Goal: Information Seeking & Learning: Learn about a topic

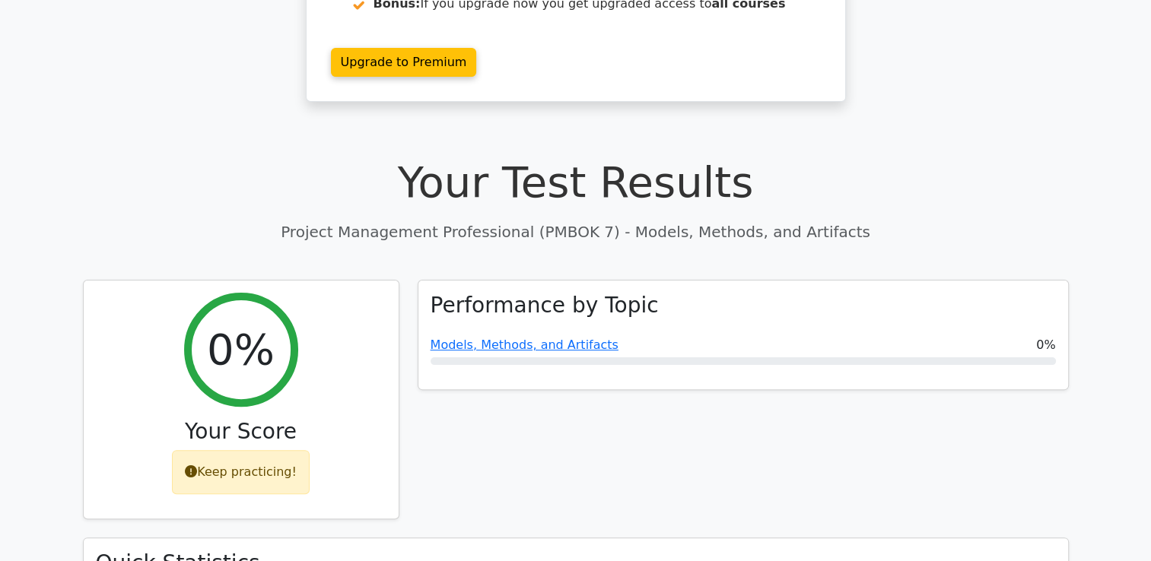
scroll to position [332, 0]
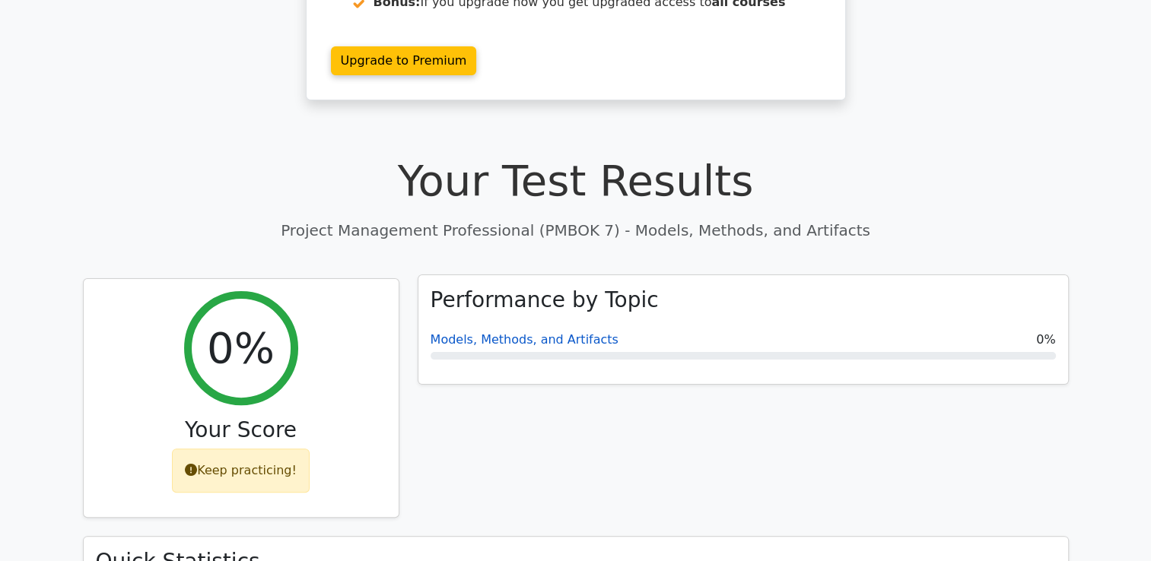
click at [500, 332] on link "Models, Methods, and Artifacts" at bounding box center [524, 339] width 188 height 14
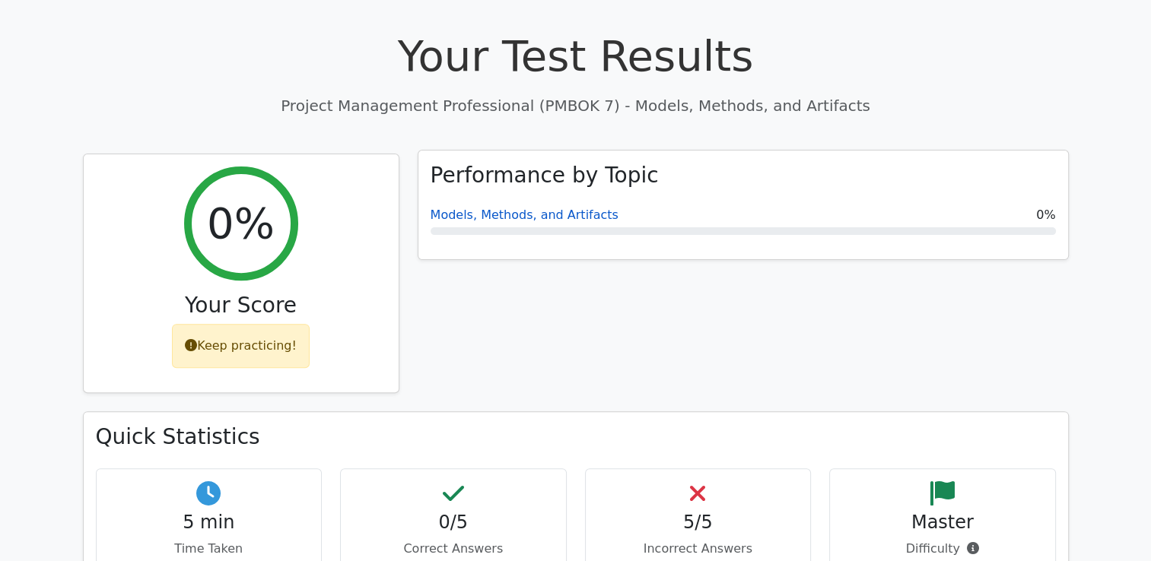
scroll to position [472, 0]
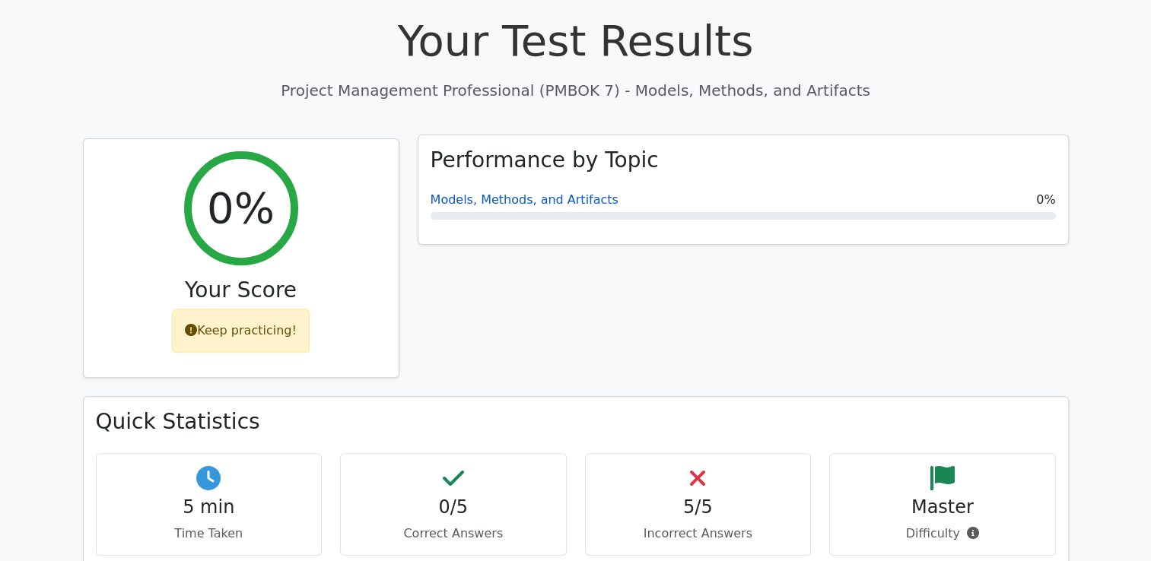
click at [493, 192] on link "Models, Methods, and Artifacts" at bounding box center [524, 199] width 188 height 14
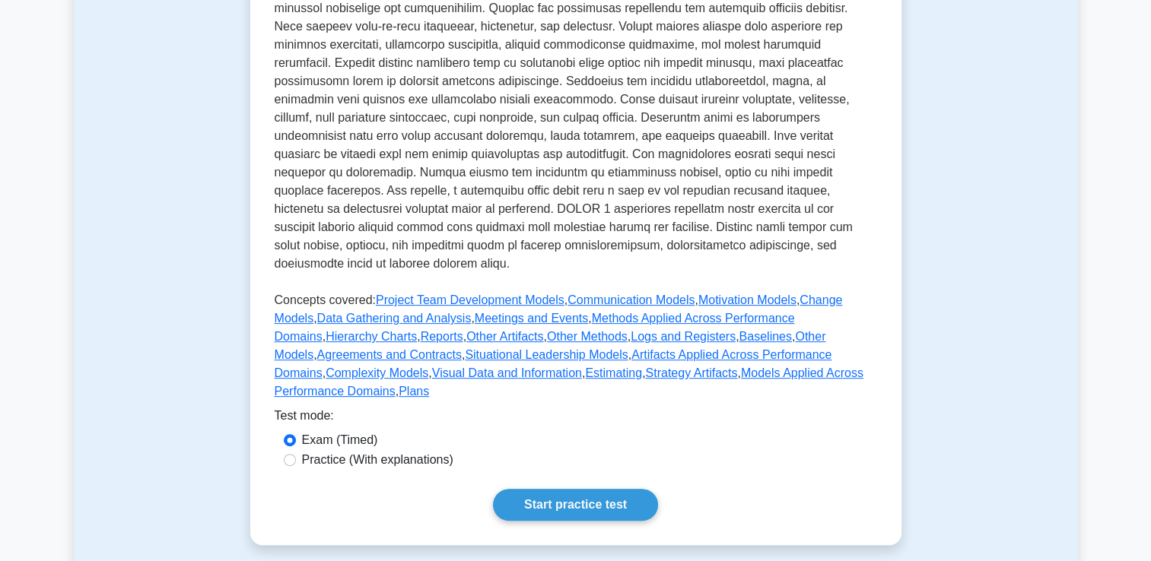
scroll to position [503, 0]
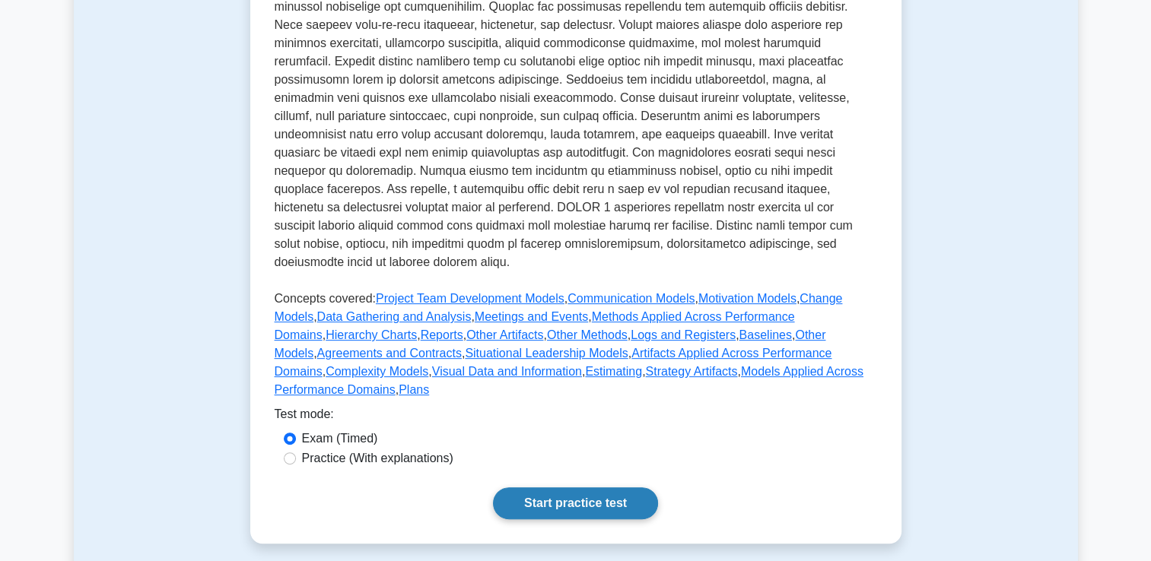
click at [566, 487] on link "Start practice test" at bounding box center [575, 503] width 165 height 32
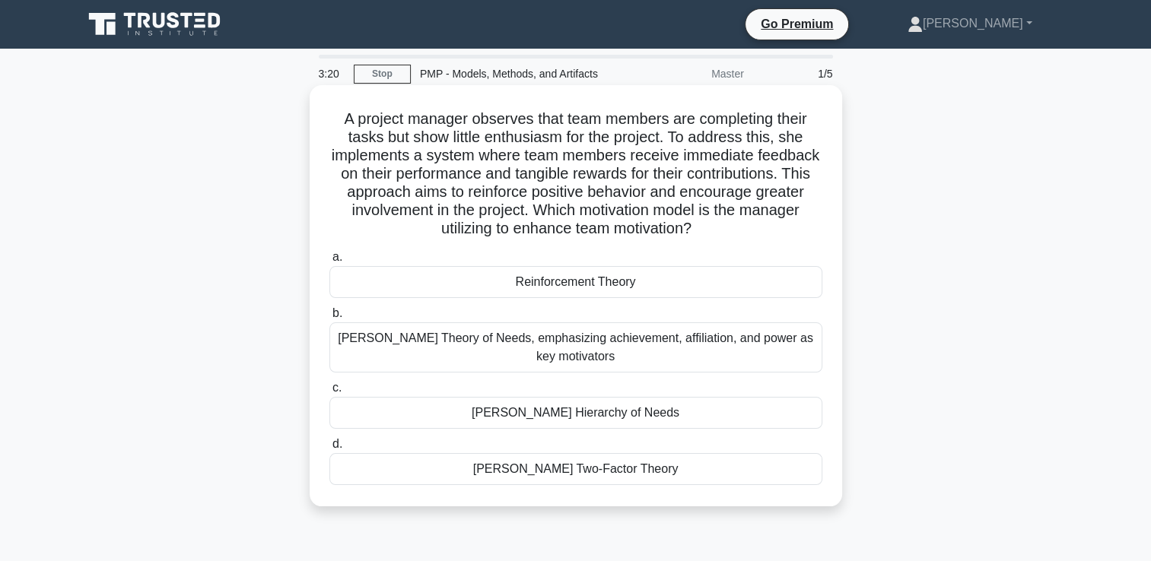
click at [581, 284] on div "Reinforcement Theory" at bounding box center [575, 282] width 493 height 32
click at [329, 262] on input "a. Reinforcement Theory" at bounding box center [329, 257] width 0 height 10
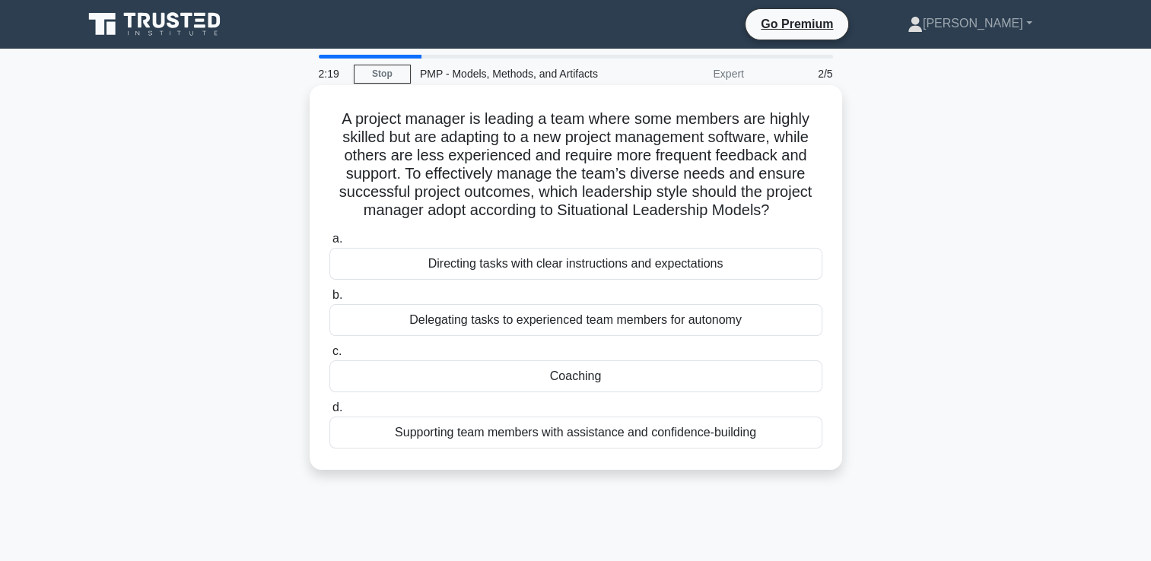
click at [564, 377] on div "Coaching" at bounding box center [575, 376] width 493 height 32
click at [329, 357] on input "c. Coaching" at bounding box center [329, 352] width 0 height 10
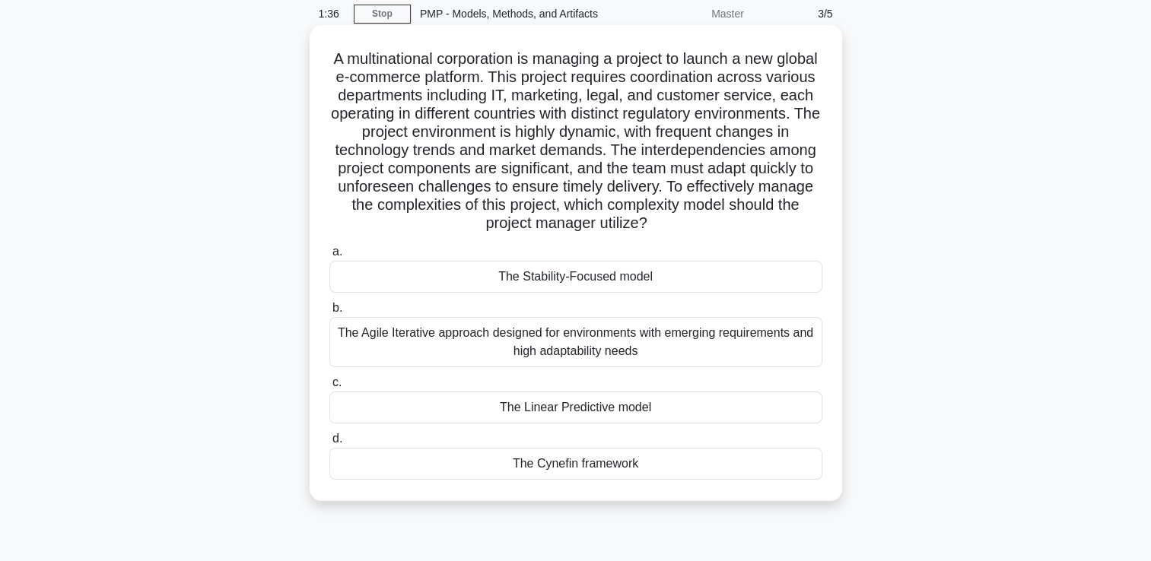
scroll to position [59, 0]
click at [581, 475] on div "The Cynefin framework" at bounding box center [575, 465] width 493 height 32
click at [329, 445] on input "d. The Cynefin framework" at bounding box center [329, 440] width 0 height 10
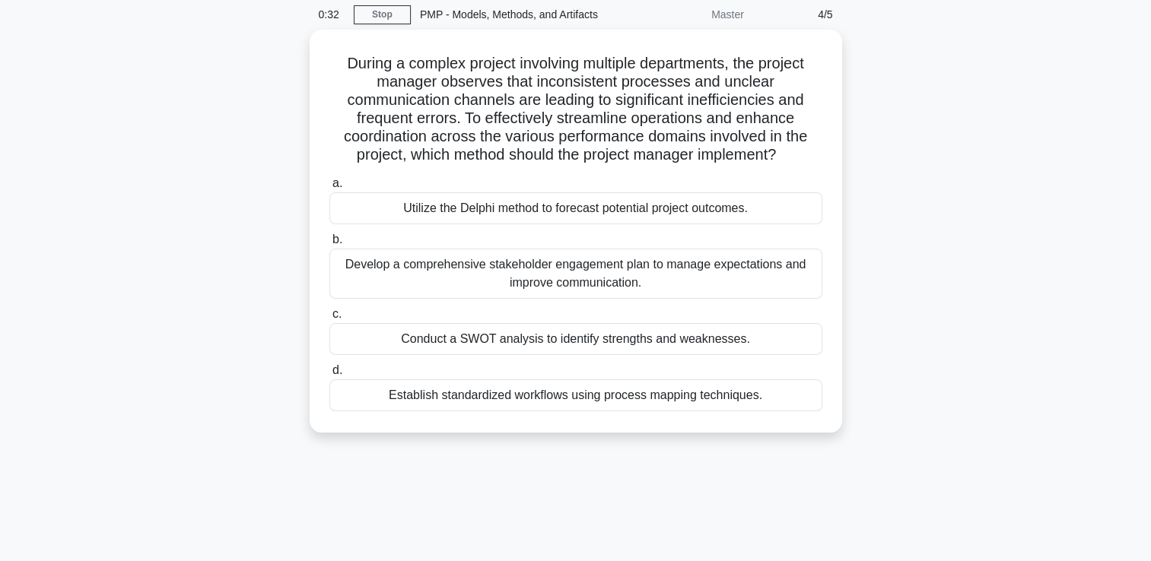
scroll to position [0, 0]
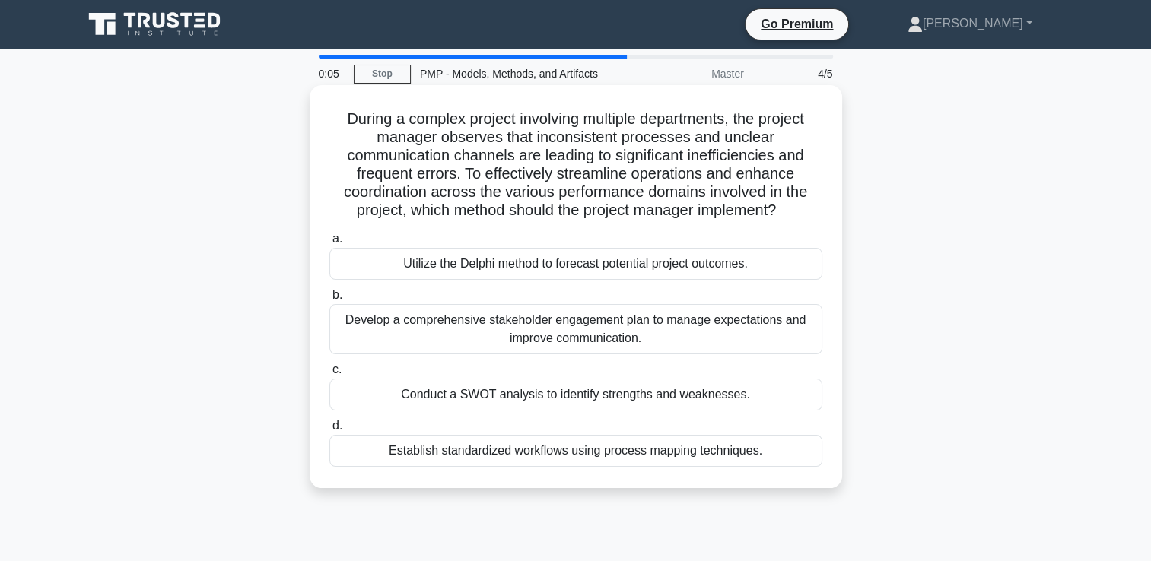
click at [597, 274] on div "Utilize the Delphi method to forecast potential project outcomes." at bounding box center [575, 264] width 493 height 32
click at [329, 244] on input "a. Utilize the Delphi method to forecast potential project outcomes." at bounding box center [329, 239] width 0 height 10
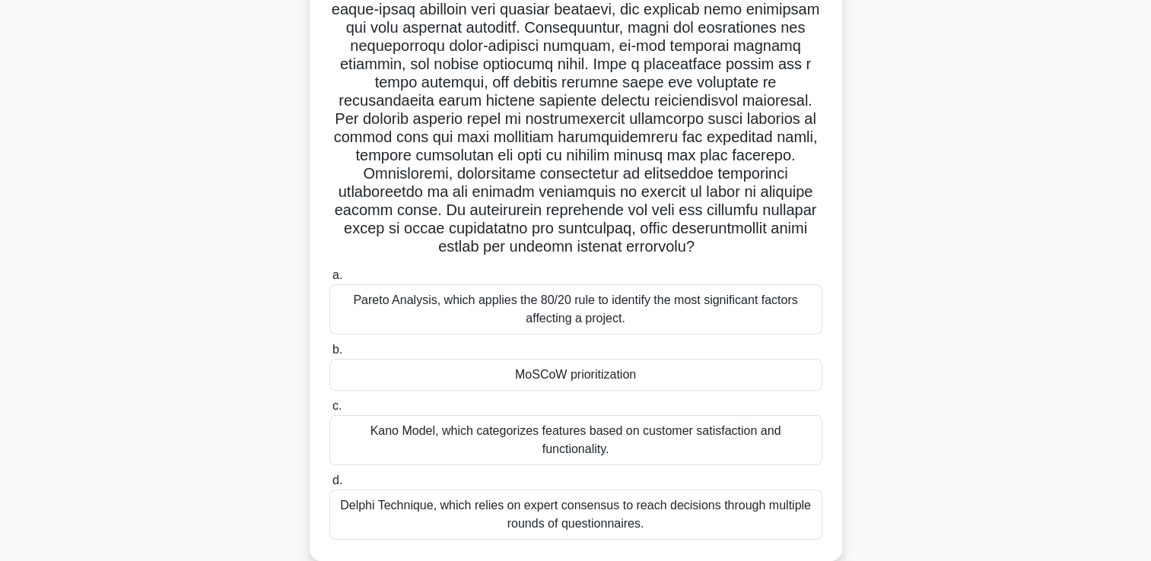
scroll to position [203, 0]
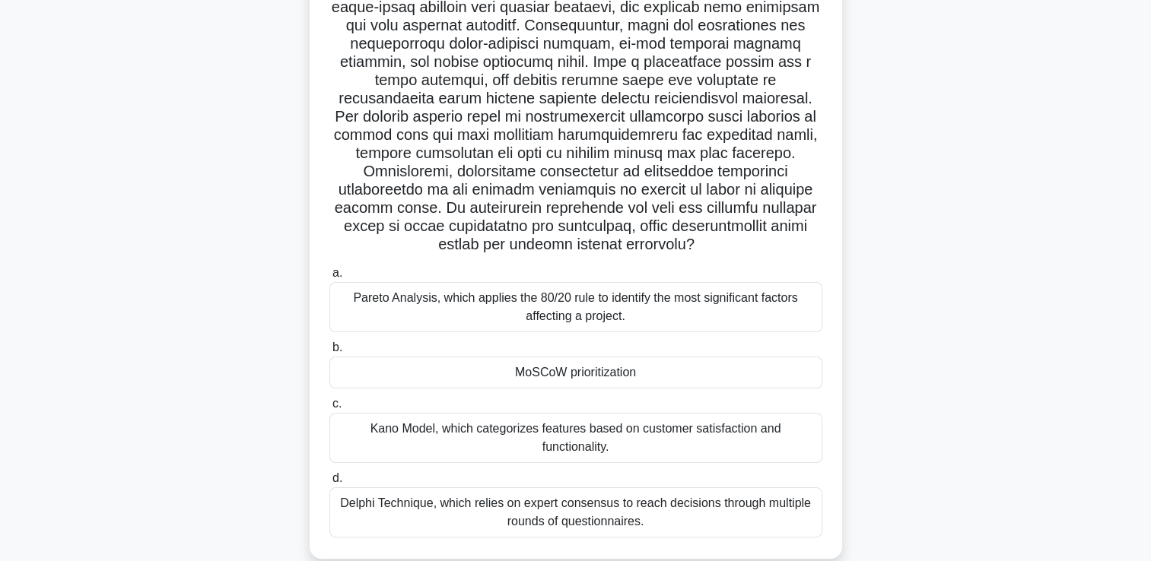
click at [517, 301] on div "Pareto Analysis, which applies the 80/20 rule to identify the most significant …" at bounding box center [575, 307] width 493 height 50
click at [329, 278] on input "a. Pareto Analysis, which applies the 80/20 rule to identify the most significa…" at bounding box center [329, 273] width 0 height 10
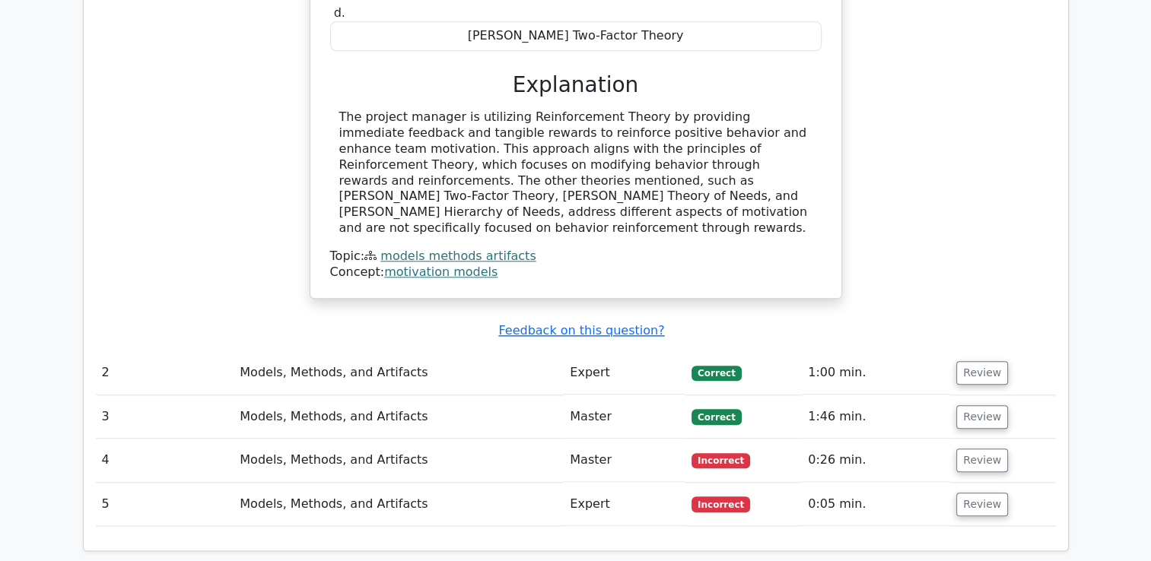
scroll to position [1587, 0]
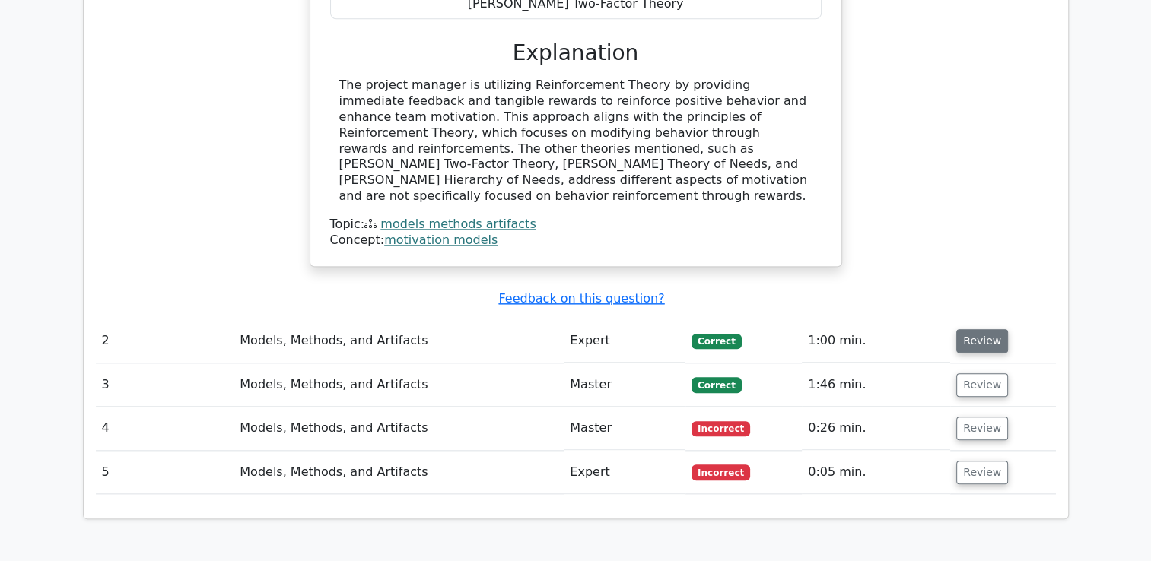
click at [974, 329] on button "Review" at bounding box center [982, 341] width 52 height 24
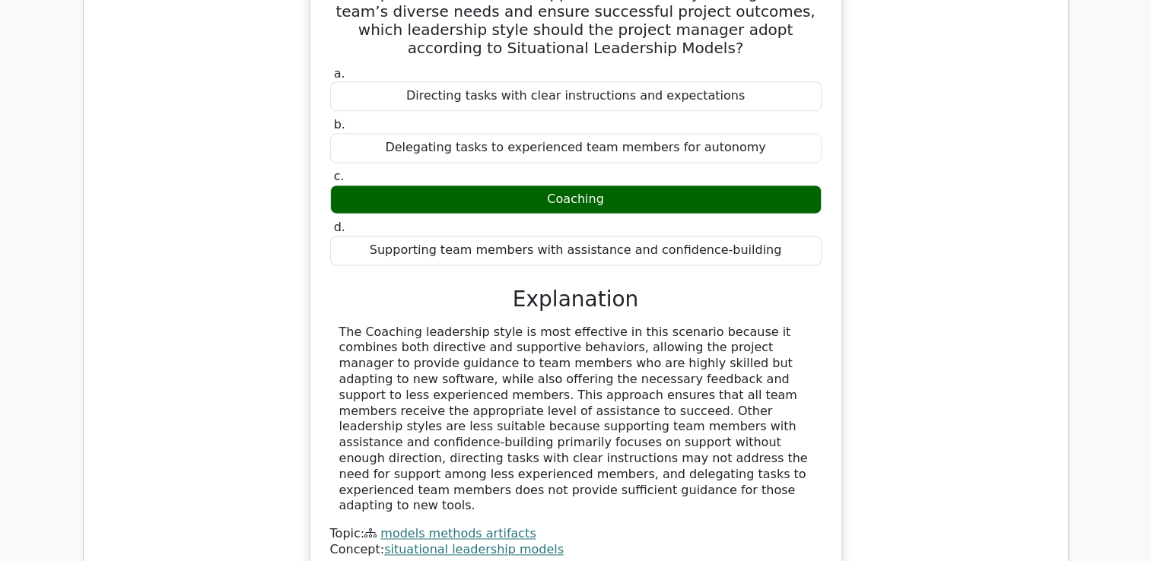
scroll to position [2215, 0]
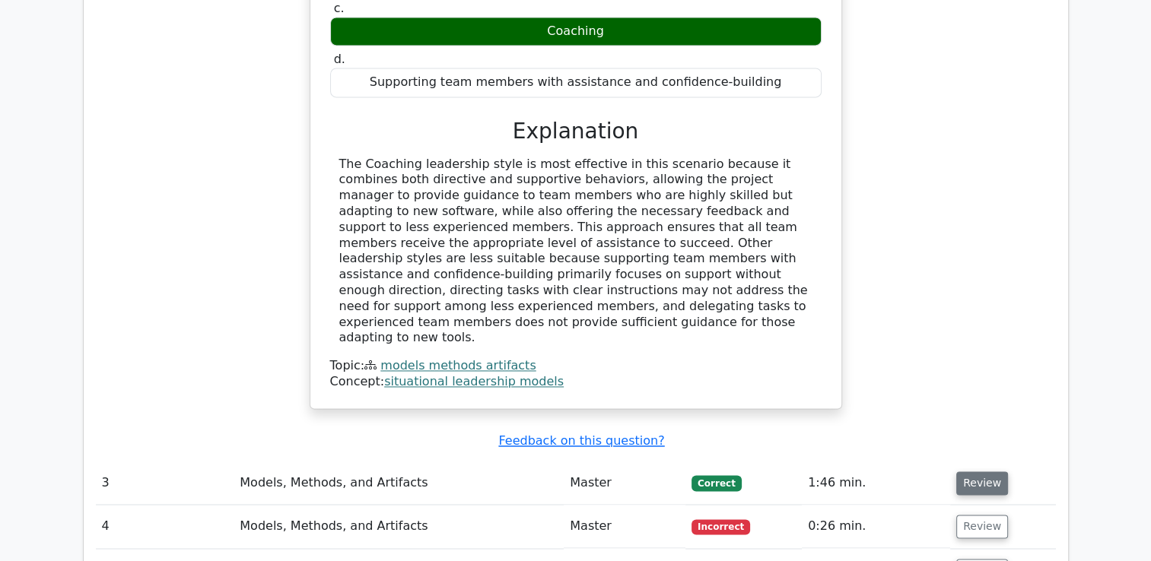
click at [990, 472] on button "Review" at bounding box center [982, 484] width 52 height 24
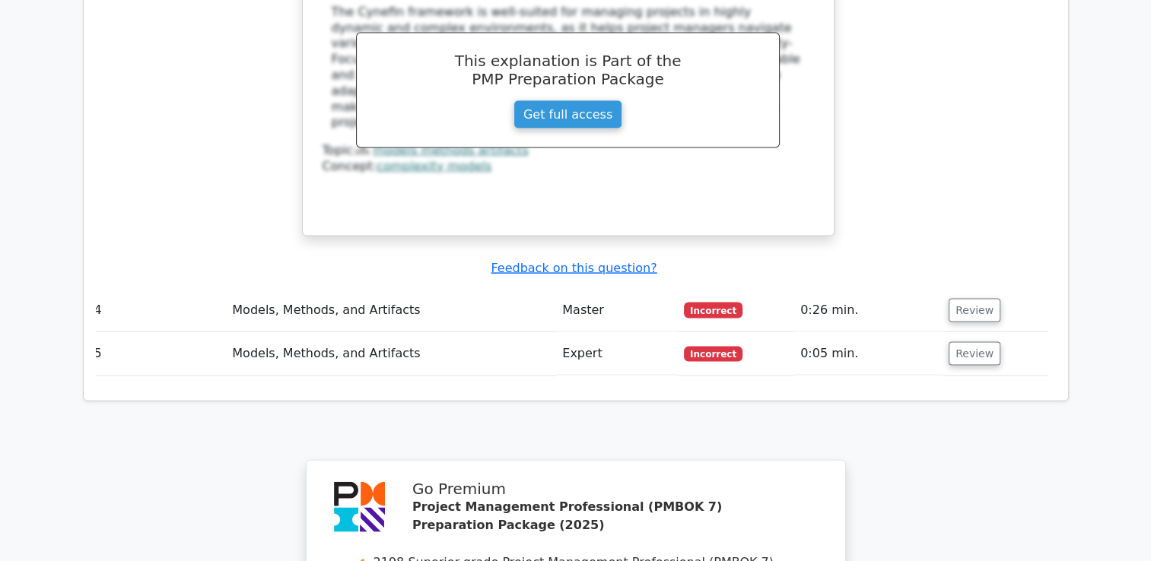
scroll to position [3226, 0]
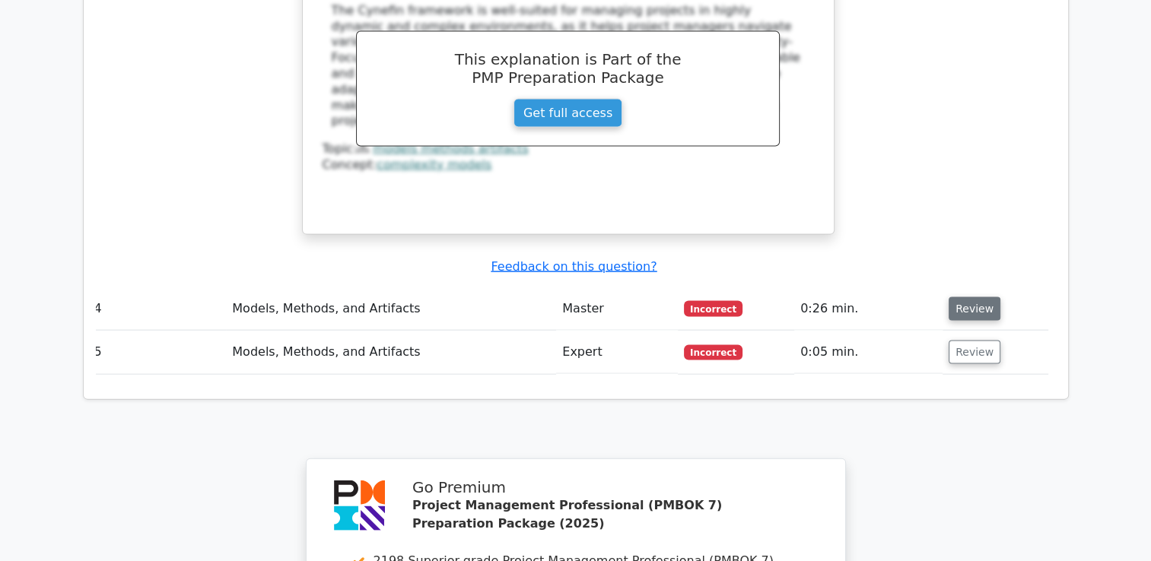
click at [970, 297] on button "Review" at bounding box center [974, 309] width 52 height 24
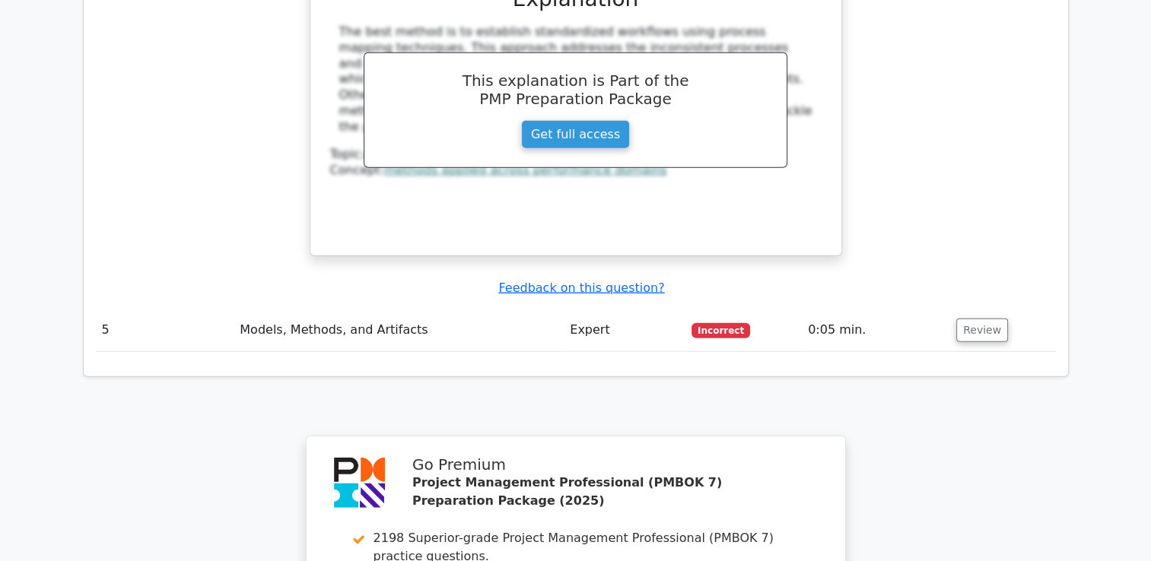
scroll to position [3968, 0]
click at [984, 319] on button "Review" at bounding box center [982, 331] width 52 height 24
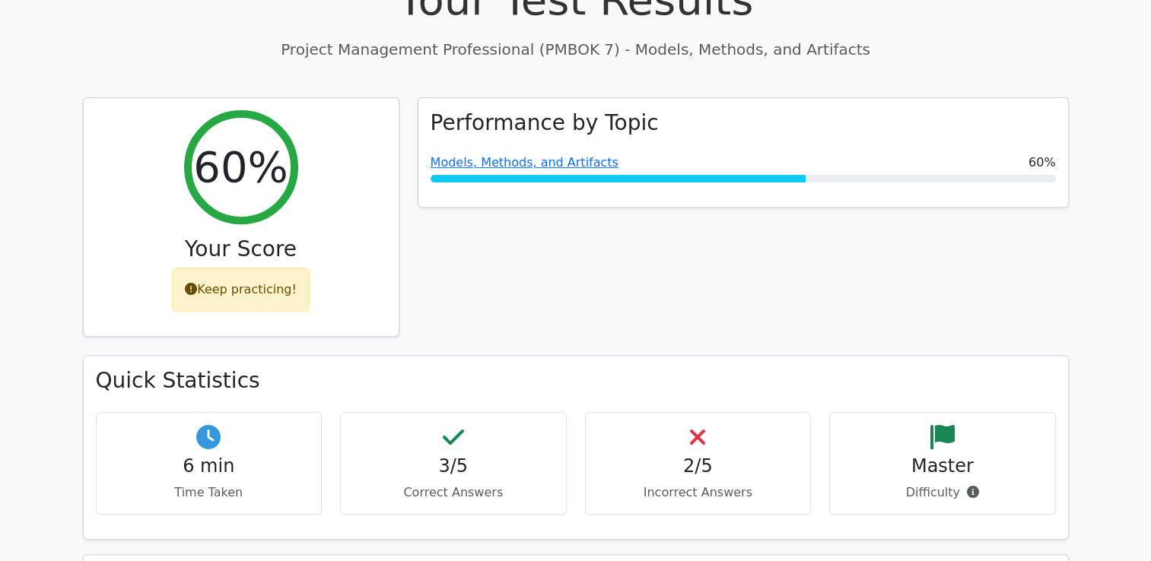
scroll to position [519, 0]
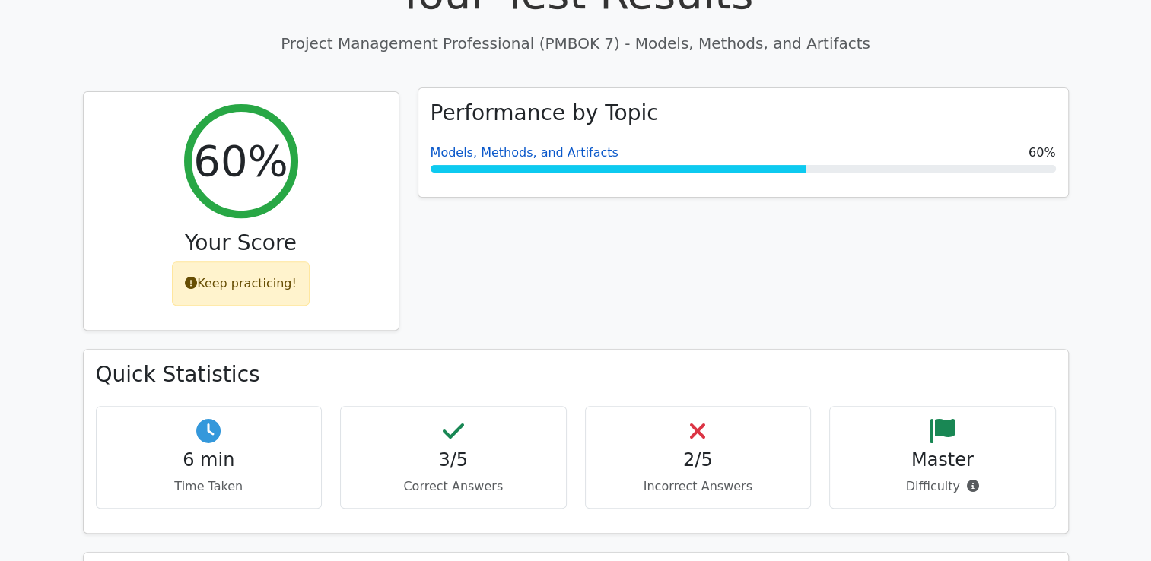
click at [537, 145] on link "Models, Methods, and Artifacts" at bounding box center [524, 152] width 188 height 14
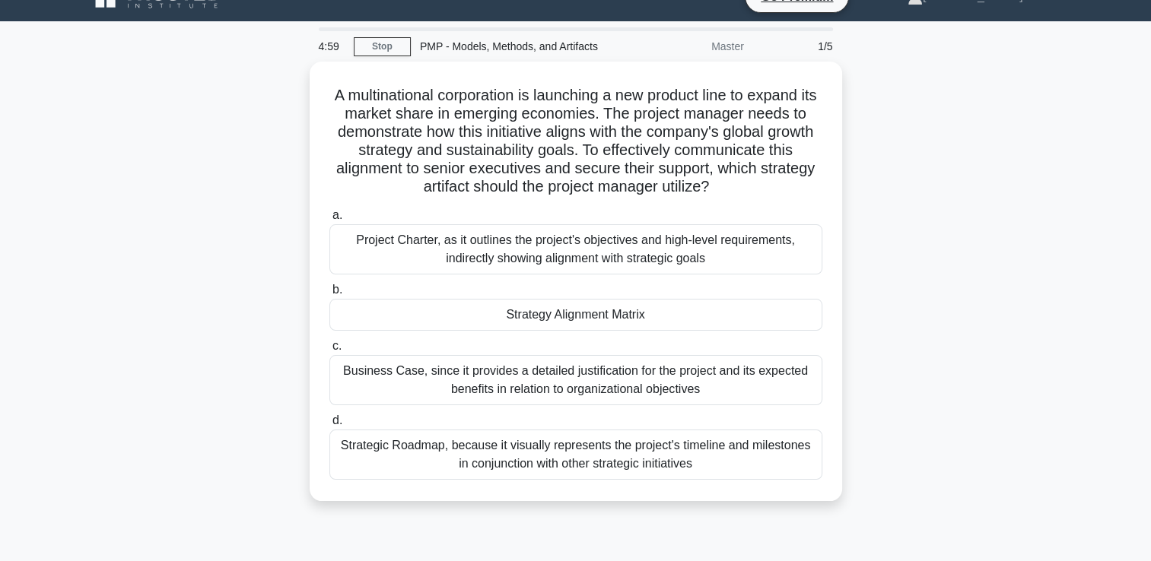
scroll to position [36, 0]
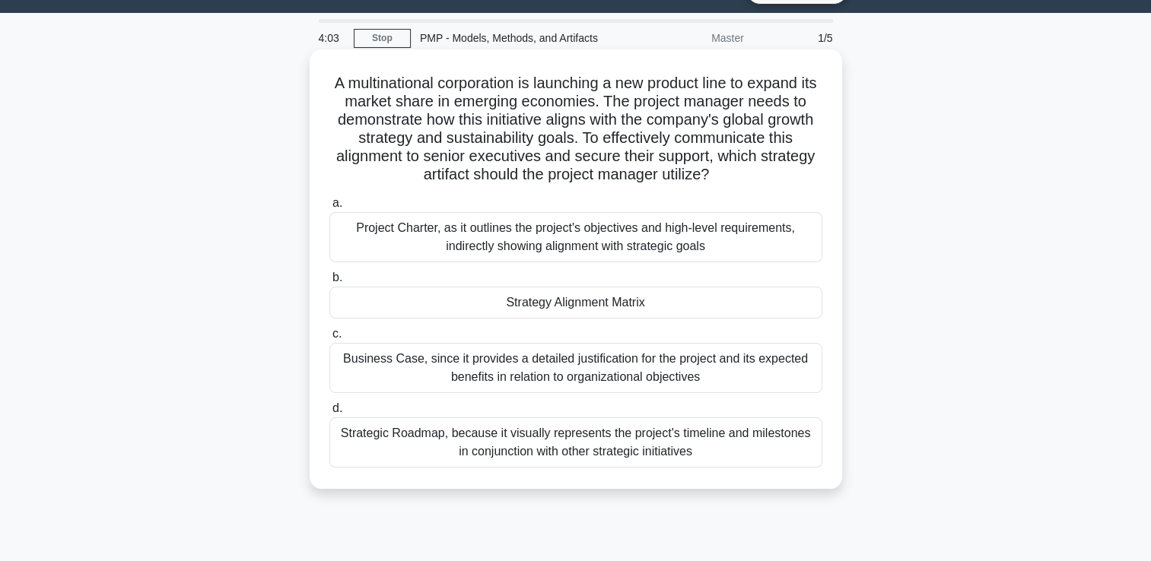
click at [568, 311] on div "Strategy Alignment Matrix" at bounding box center [575, 303] width 493 height 32
click at [329, 283] on input "b. Strategy Alignment Matrix" at bounding box center [329, 278] width 0 height 10
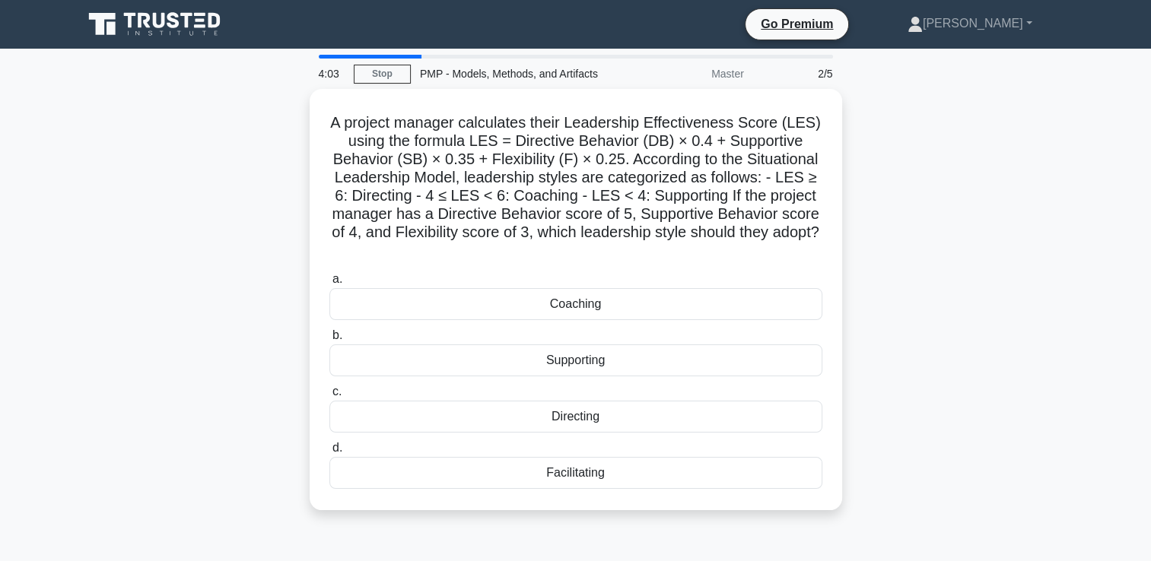
scroll to position [0, 0]
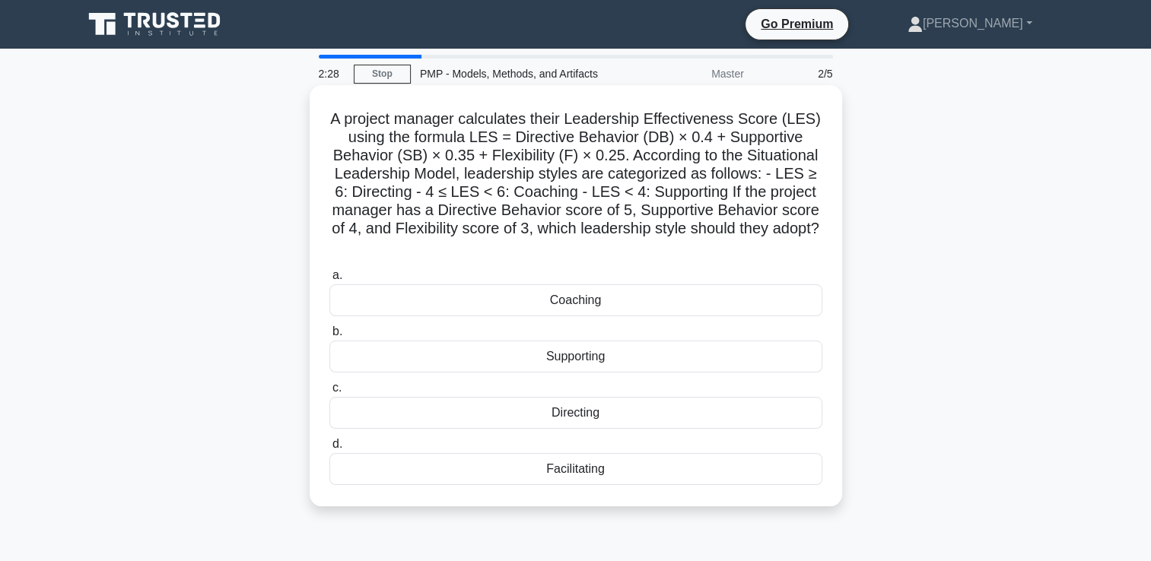
click at [564, 294] on div "Coaching" at bounding box center [575, 300] width 493 height 32
click at [329, 281] on input "a. Coaching" at bounding box center [329, 276] width 0 height 10
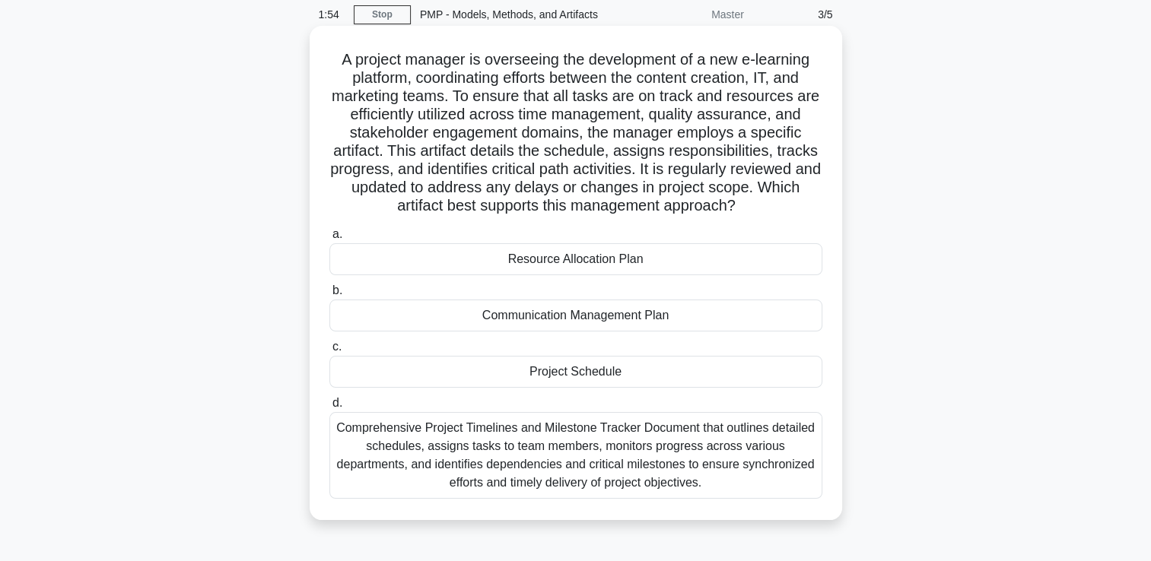
scroll to position [49, 0]
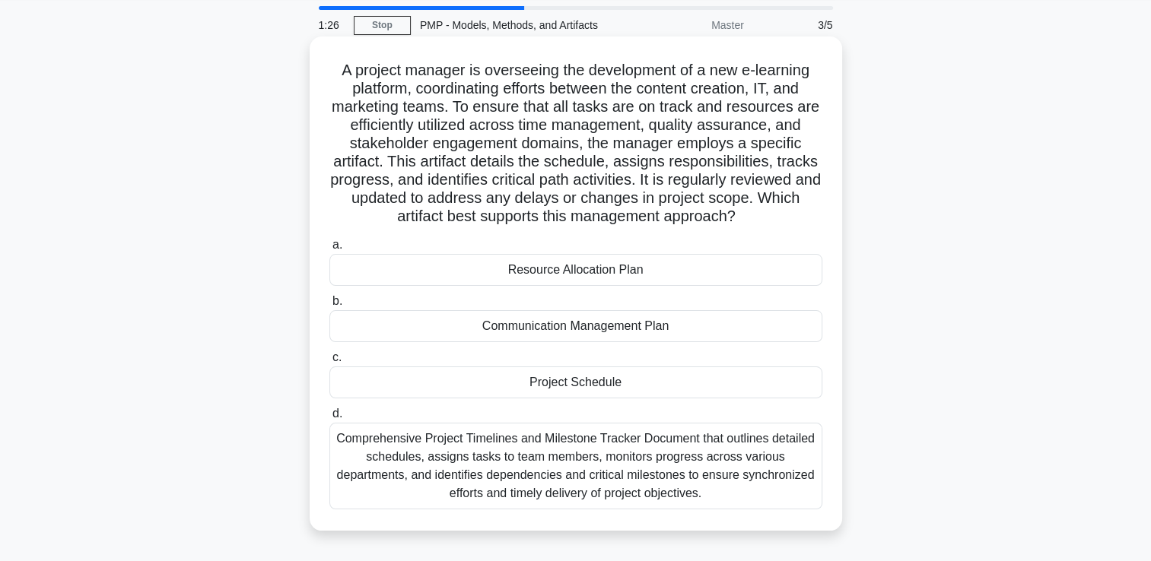
click at [602, 382] on div "Project Schedule" at bounding box center [575, 383] width 493 height 32
click at [329, 363] on input "c. Project Schedule" at bounding box center [329, 358] width 0 height 10
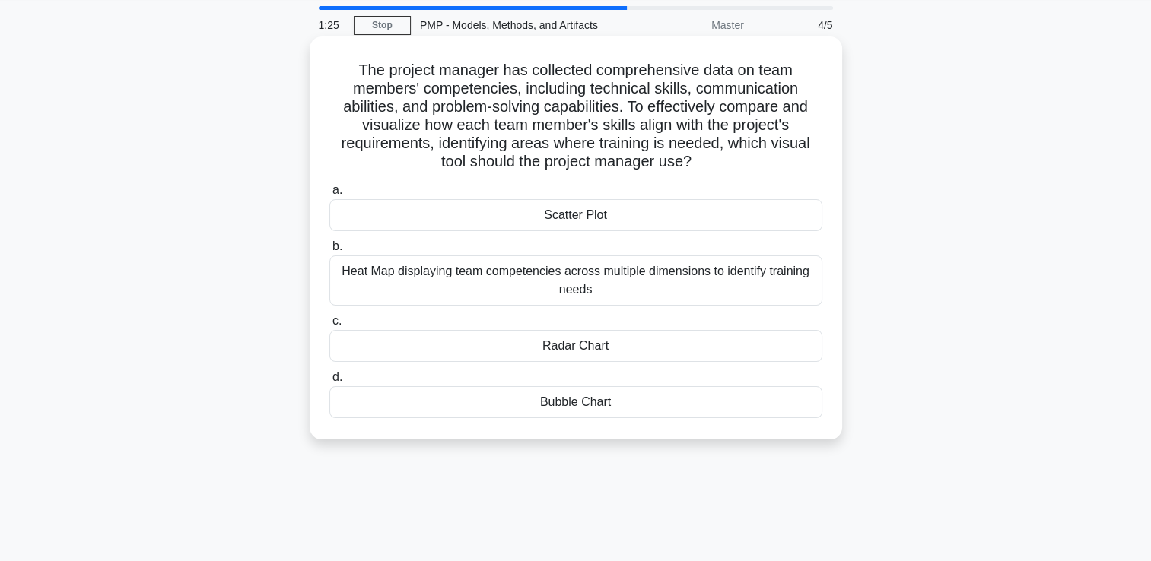
scroll to position [0, 0]
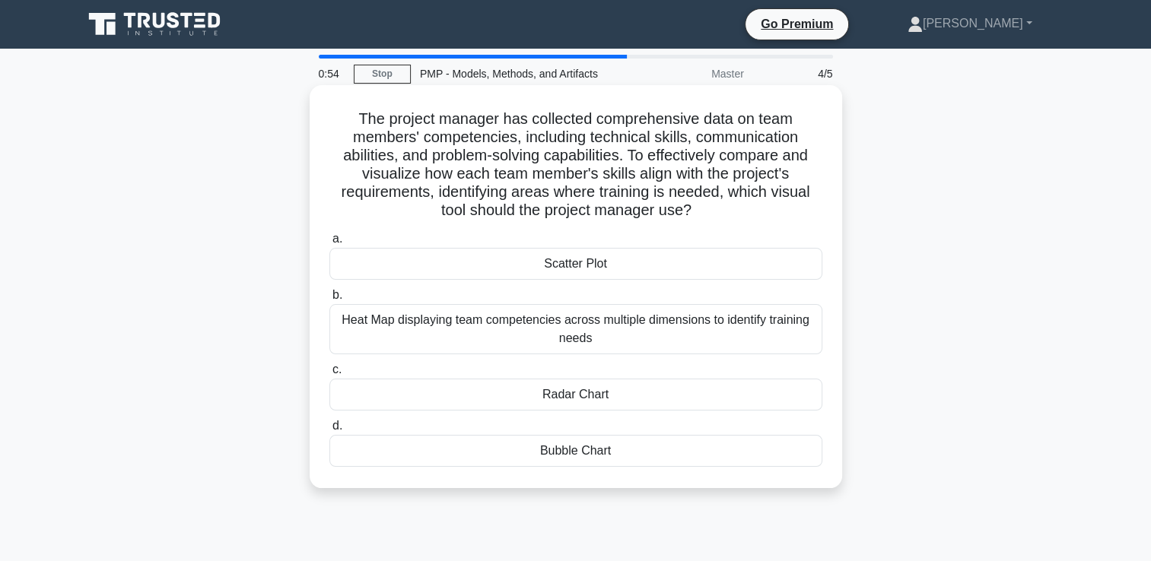
click at [625, 324] on div "Heat Map displaying team competencies across multiple dimensions to identify tr…" at bounding box center [575, 329] width 493 height 50
click at [329, 300] on input "b. Heat Map displaying team competencies across multiple dimensions to identify…" at bounding box center [329, 296] width 0 height 10
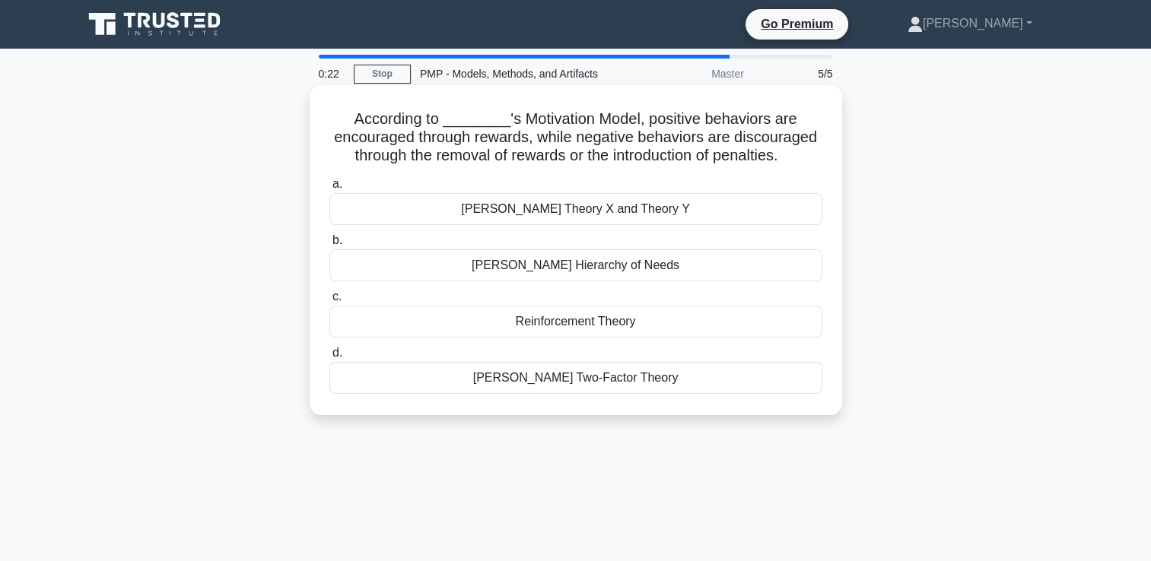
click at [654, 217] on div "[PERSON_NAME] Theory X and Theory Y" at bounding box center [575, 209] width 493 height 32
click at [329, 189] on input "[PERSON_NAME] Theory X and Theory Y" at bounding box center [329, 184] width 0 height 10
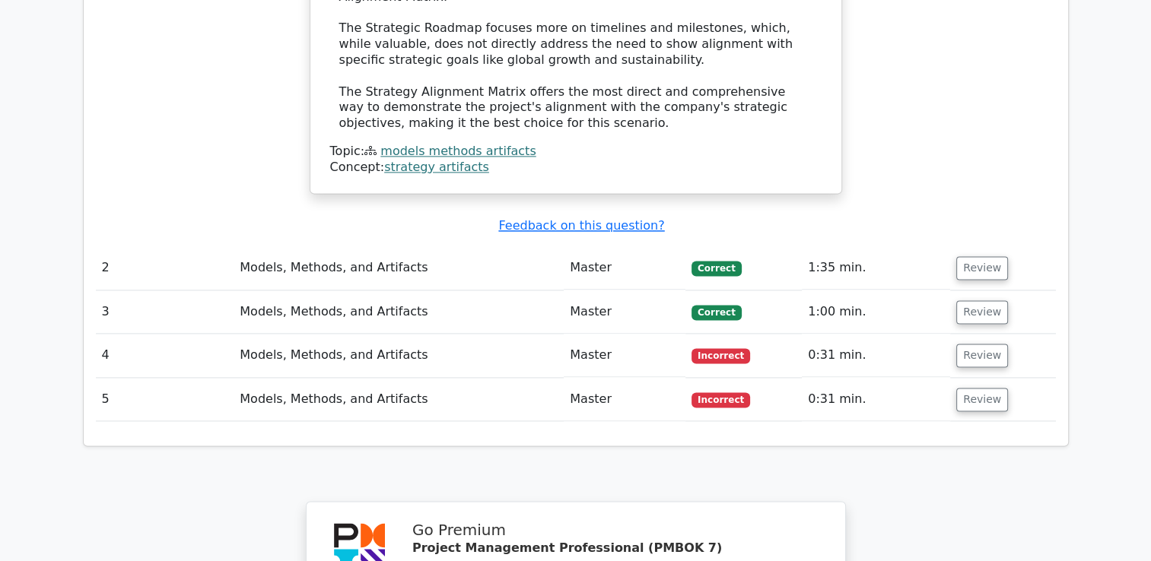
scroll to position [2117, 0]
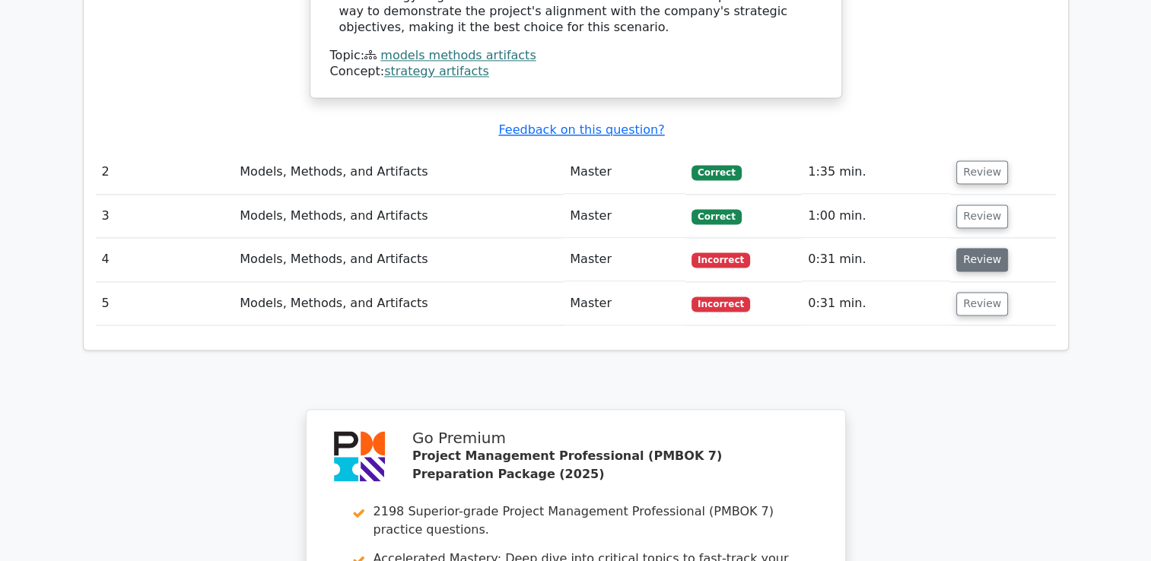
click at [975, 248] on button "Review" at bounding box center [982, 260] width 52 height 24
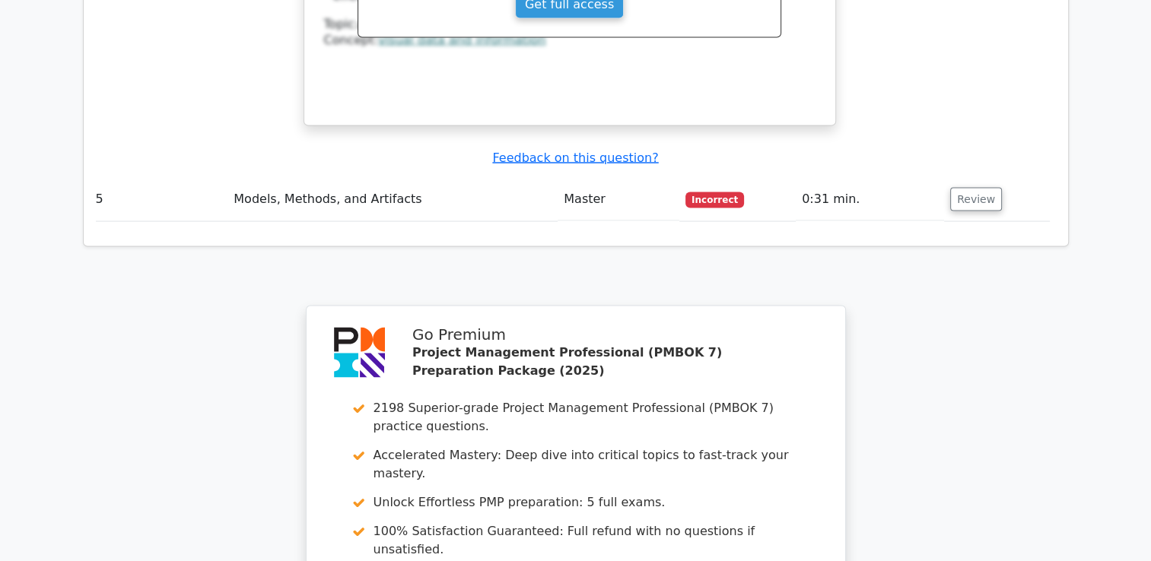
scroll to position [2946, 0]
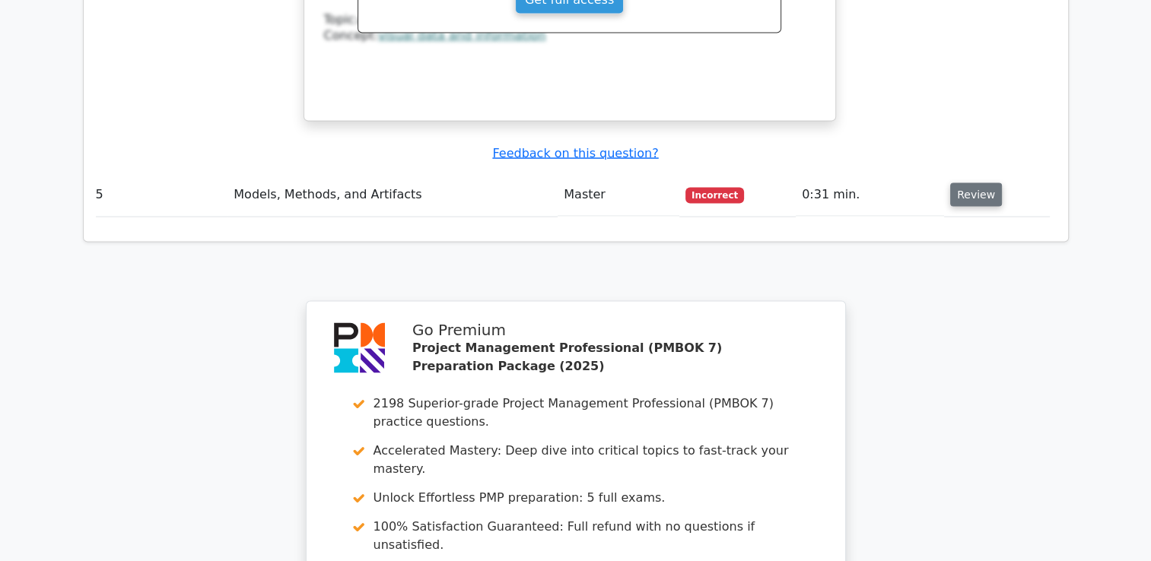
click at [965, 183] on button "Review" at bounding box center [976, 195] width 52 height 24
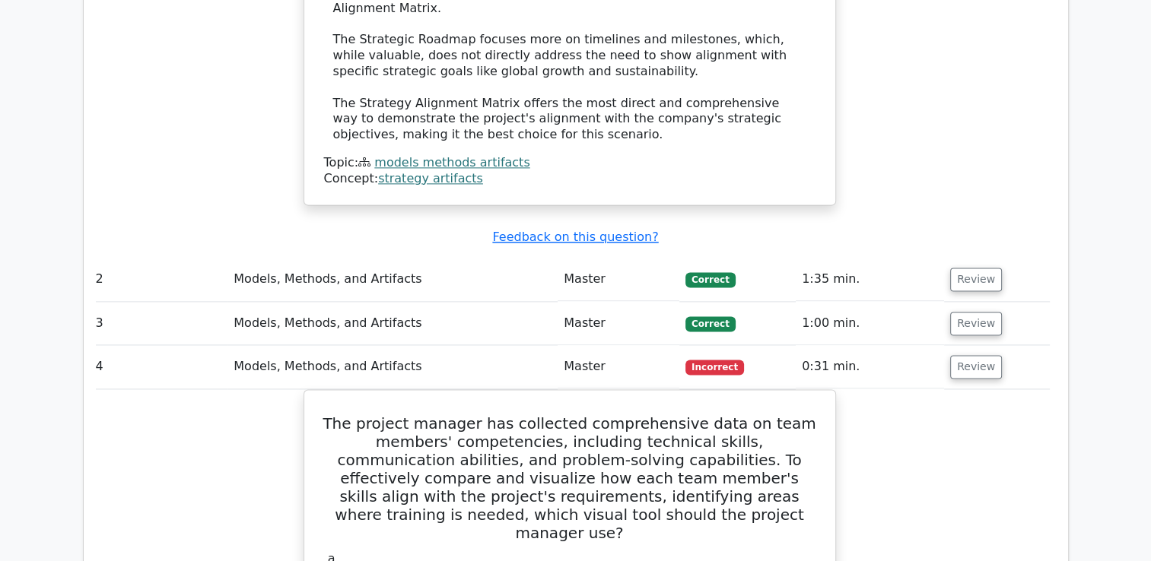
scroll to position [2040, 0]
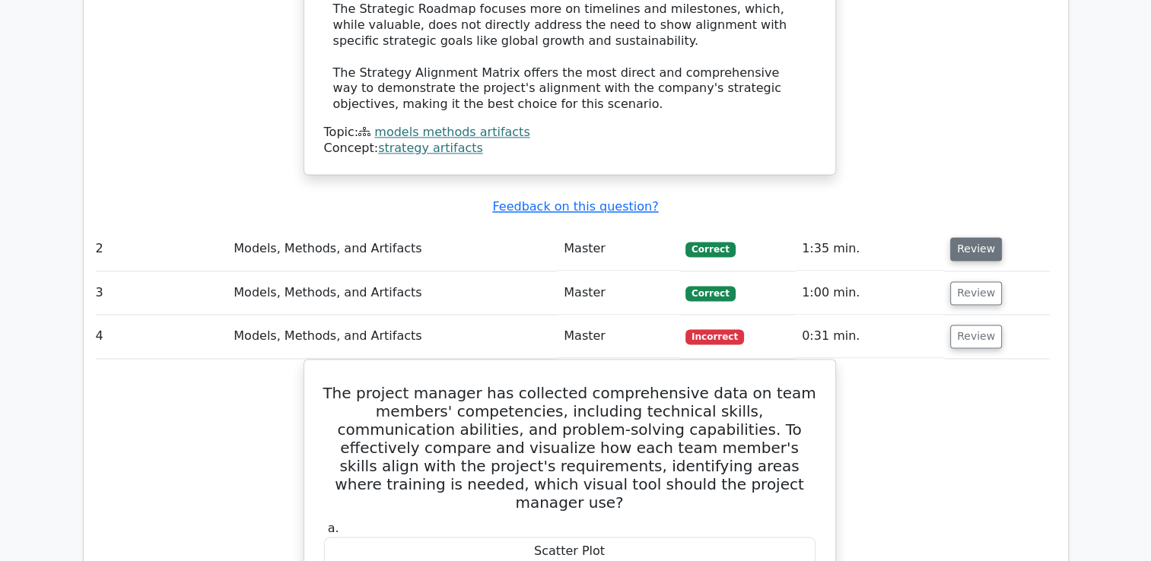
click at [958, 237] on button "Review" at bounding box center [976, 249] width 52 height 24
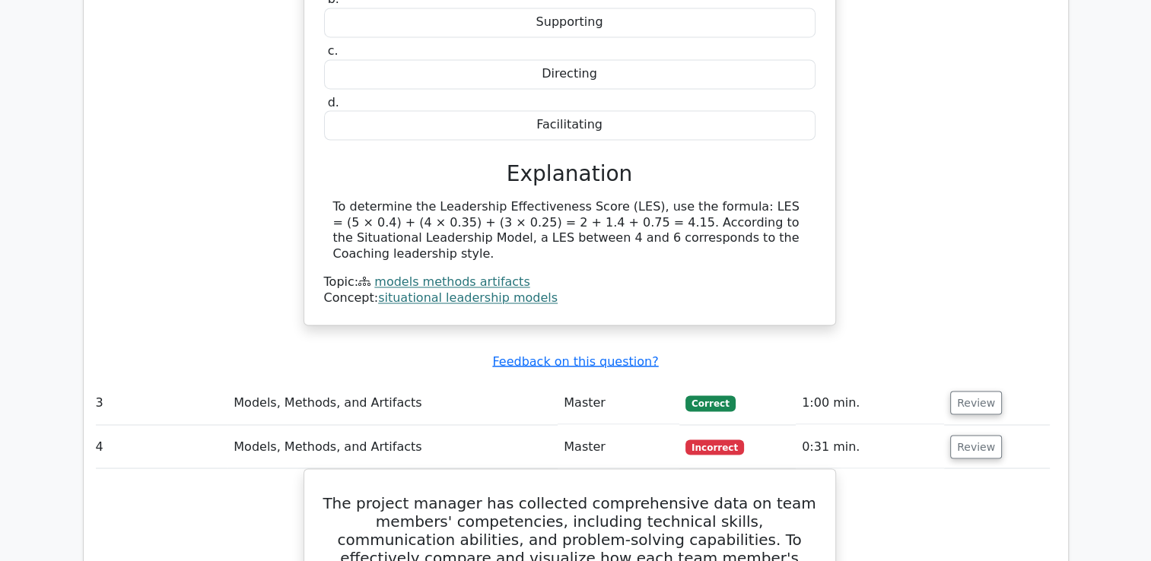
scroll to position [2572, 0]
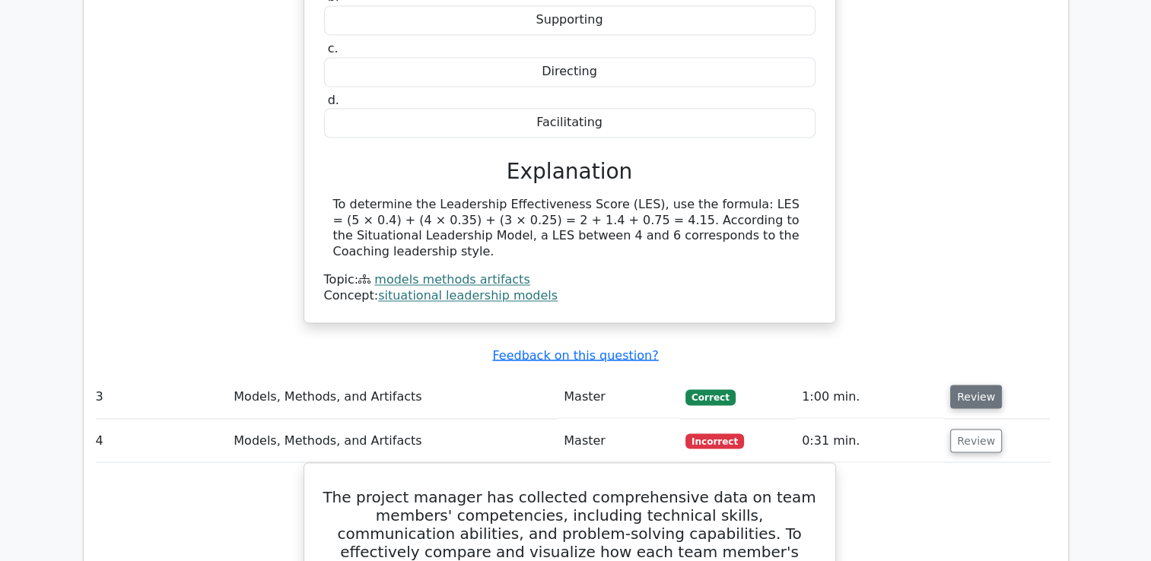
click at [991, 385] on button "Review" at bounding box center [976, 397] width 52 height 24
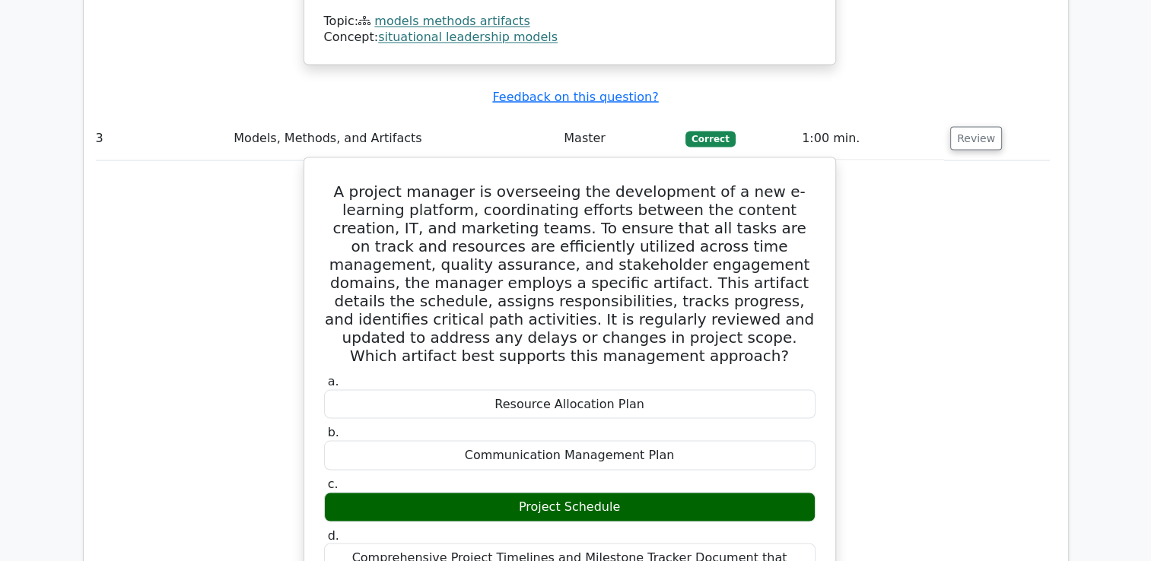
scroll to position [2831, 0]
